Goal: Connect with others: Connect with other users

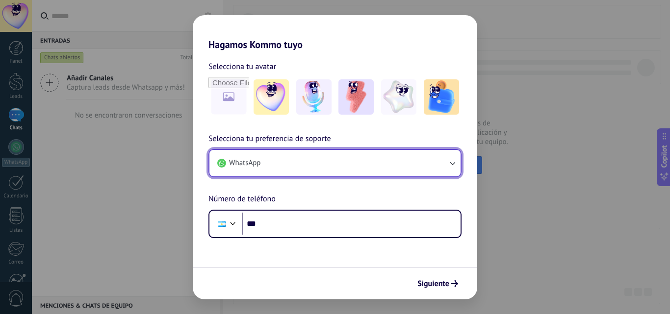
click at [383, 164] on button "WhatsApp" at bounding box center [334, 163] width 251 height 26
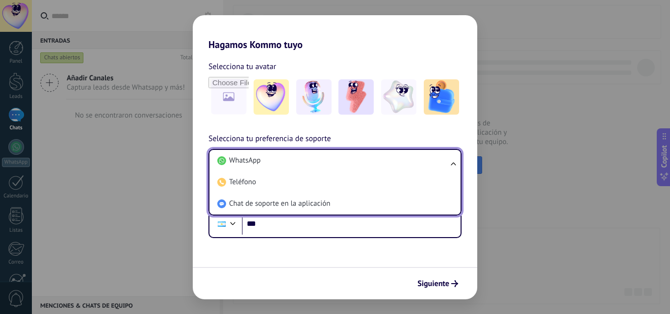
click at [383, 164] on li "WhatsApp" at bounding box center [332, 161] width 239 height 22
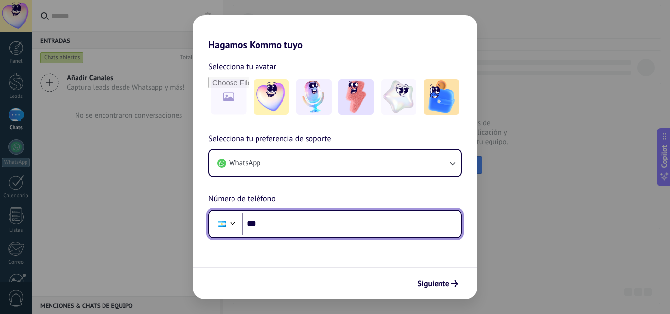
click at [320, 223] on input "***" at bounding box center [351, 224] width 219 height 23
type input "**********"
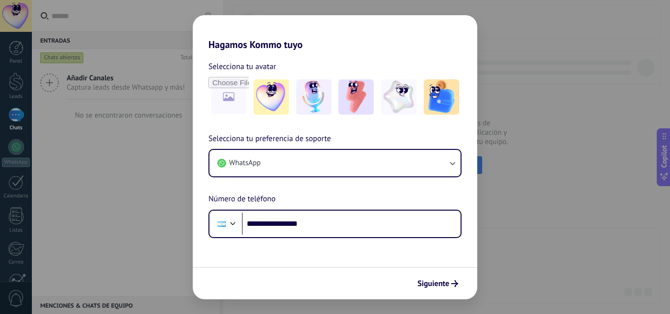
click at [433, 284] on span "Siguiente" at bounding box center [433, 284] width 32 height 7
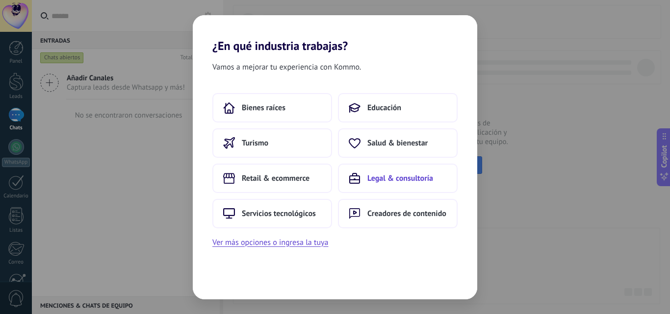
click at [373, 178] on span "Legal & consultoría" at bounding box center [400, 179] width 66 height 10
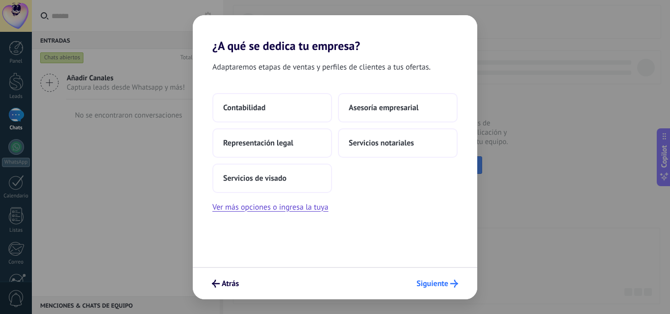
click at [437, 283] on span "Siguiente" at bounding box center [432, 284] width 32 height 7
click at [441, 282] on span "Siguiente" at bounding box center [432, 284] width 32 height 7
click at [454, 284] on icon "submit" at bounding box center [454, 284] width 8 height 8
click at [400, 113] on button "Asesoría empresarial" at bounding box center [398, 107] width 120 height 29
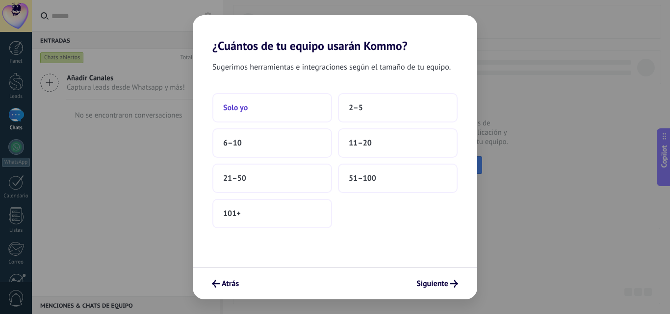
click at [266, 106] on button "Solo yo" at bounding box center [272, 107] width 120 height 29
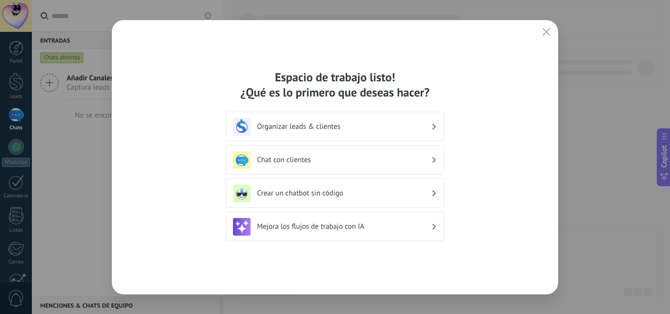
click at [359, 127] on h3 "Organizar leads & clientes" at bounding box center [344, 126] width 174 height 9
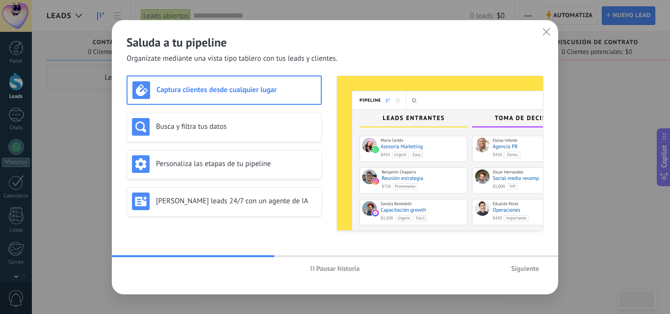
click at [530, 266] on span "Siguiente" at bounding box center [525, 268] width 28 height 7
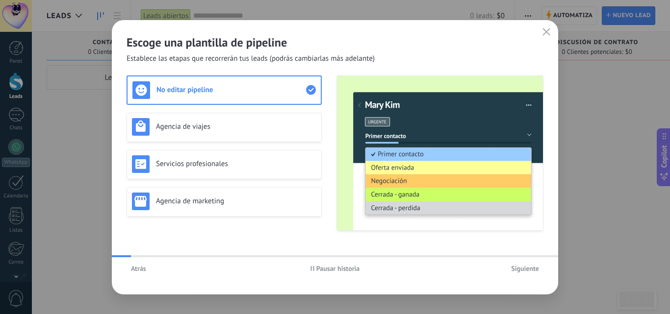
click at [531, 267] on span "Siguiente" at bounding box center [525, 268] width 28 height 7
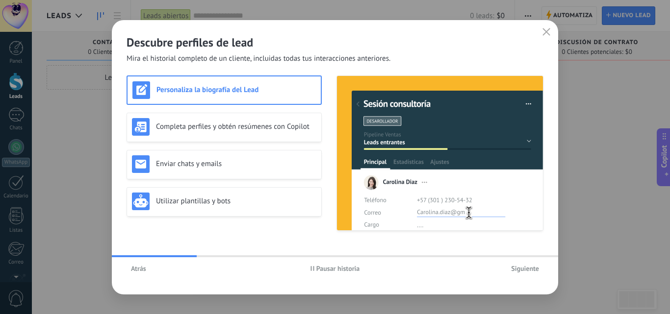
click at [531, 267] on span "Siguiente" at bounding box center [525, 268] width 28 height 7
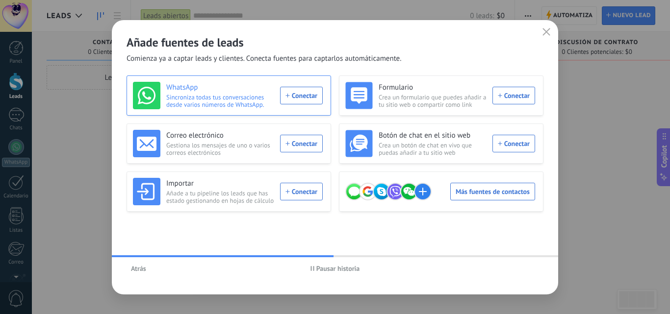
click at [312, 96] on div "WhatsApp Sincroniza todas tus conversaciones desde varios números de WhatsApp. …" at bounding box center [228, 95] width 190 height 27
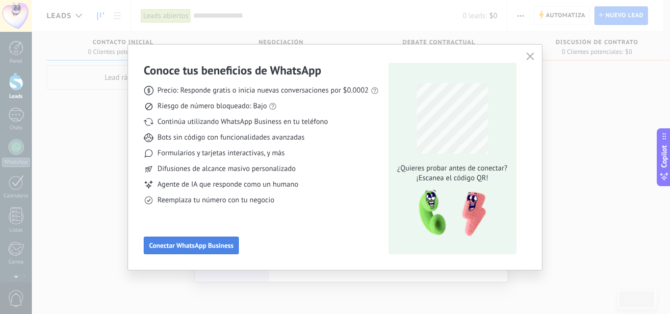
click at [228, 243] on span "Conectar WhatsApp Business" at bounding box center [191, 245] width 84 height 7
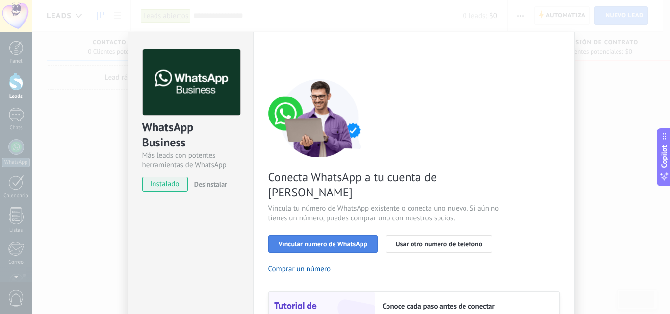
click at [330, 241] on span "Vincular número de WhatsApp" at bounding box center [323, 244] width 89 height 7
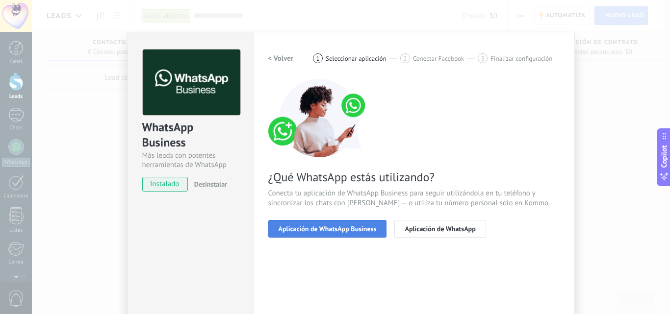
click at [343, 231] on span "Aplicación de WhatsApp Business" at bounding box center [328, 229] width 98 height 7
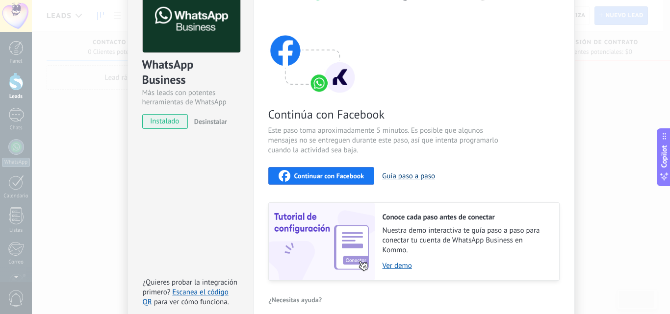
scroll to position [61, 0]
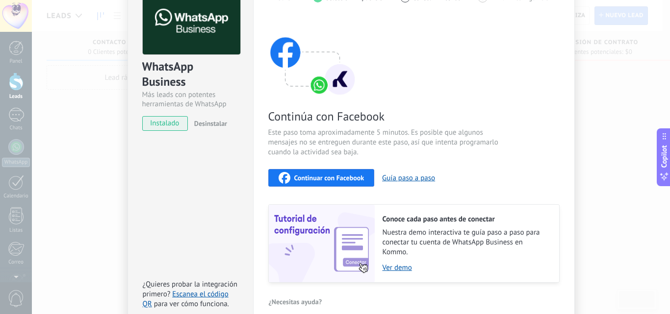
click at [331, 180] on span "Continuar con Facebook" at bounding box center [329, 178] width 70 height 7
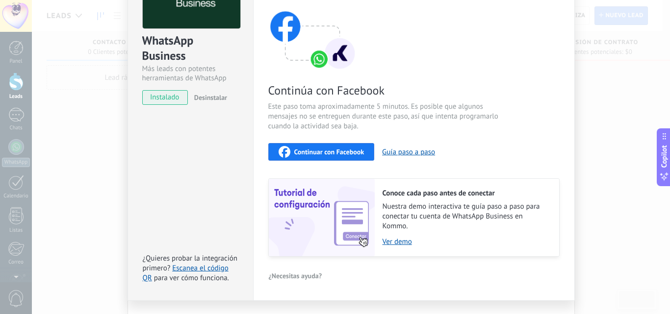
scroll to position [110, 0]
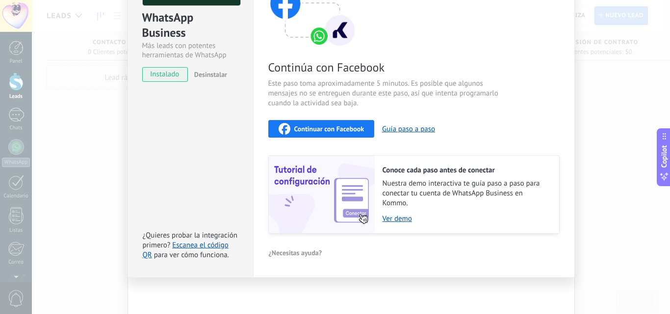
click at [68, 106] on div "WhatsApp Business Más leads con potentes herramientas de WhatsApp instalado Des…" at bounding box center [351, 157] width 638 height 314
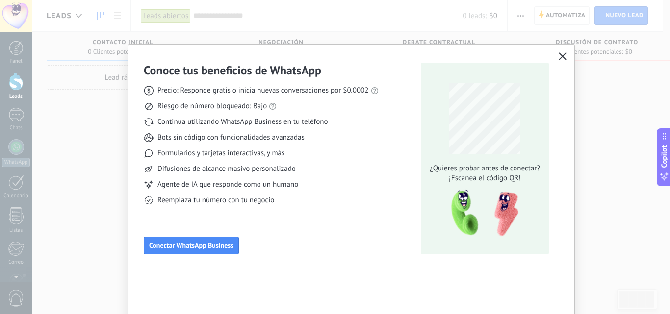
scroll to position [0, 0]
